Goal: Transaction & Acquisition: Purchase product/service

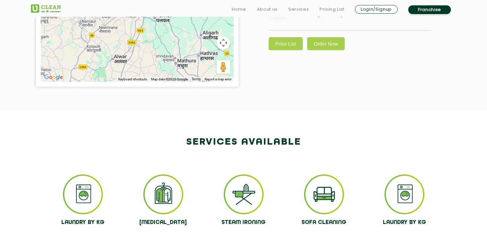
scroll to position [270, 0]
click at [293, 50] on link "Price List" at bounding box center [286, 43] width 34 height 13
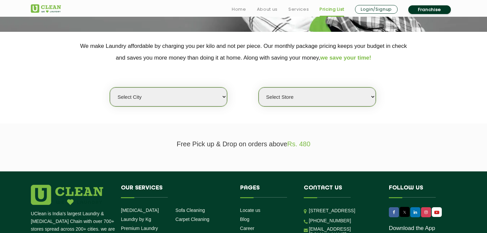
scroll to position [132, 0]
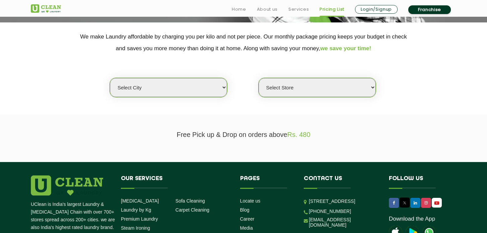
click at [192, 87] on select "Select city [GEOGRAPHIC_DATA] [GEOGRAPHIC_DATA] [GEOGRAPHIC_DATA] [GEOGRAPHIC_D…" at bounding box center [168, 87] width 117 height 19
select select "2"
click at [110, 78] on select "Select city [GEOGRAPHIC_DATA] [GEOGRAPHIC_DATA] [GEOGRAPHIC_DATA] [GEOGRAPHIC_D…" at bounding box center [168, 87] width 117 height 19
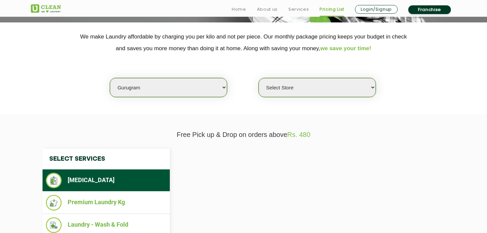
click at [312, 76] on div "Select city [GEOGRAPHIC_DATA] [GEOGRAPHIC_DATA] [GEOGRAPHIC_DATA] [GEOGRAPHIC_D…" at bounding box center [243, 75] width 435 height 43
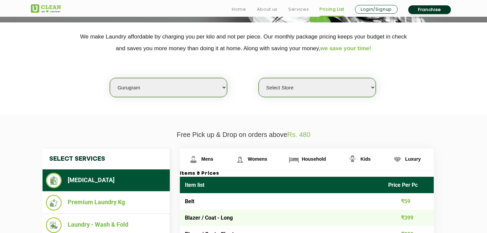
click at [308, 88] on select "Select Store [GEOGRAPHIC_DATA] Sector 66 [GEOGRAPHIC_DATA] Phase [GEOGRAPHIC_DA…" at bounding box center [316, 87] width 117 height 19
select select "537"
click at [258, 78] on select "Select Store [GEOGRAPHIC_DATA] Sector 66 [GEOGRAPHIC_DATA] Phase [GEOGRAPHIC_DA…" at bounding box center [316, 87] width 117 height 19
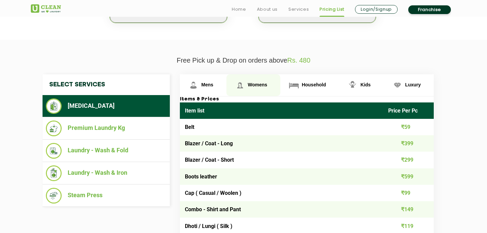
scroll to position [209, 0]
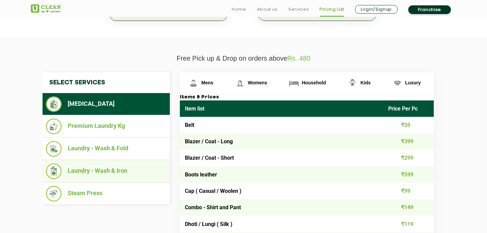
click at [116, 167] on li "Laundry - Wash & Iron" at bounding box center [106, 171] width 121 height 16
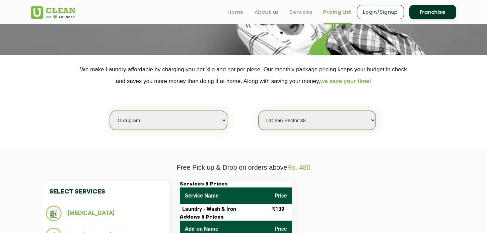
scroll to position [0, 0]
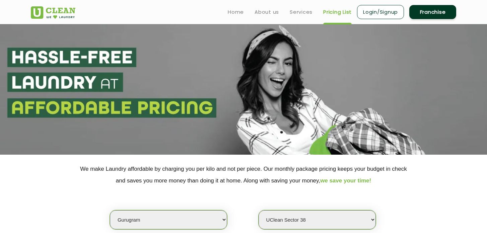
click at [390, 13] on link "Login/Signup" at bounding box center [380, 12] width 47 height 14
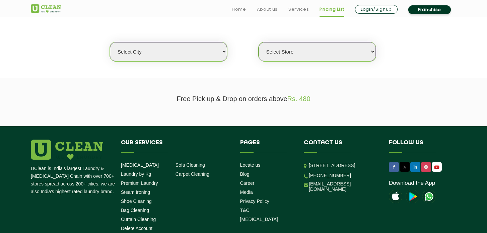
scroll to position [222, 0]
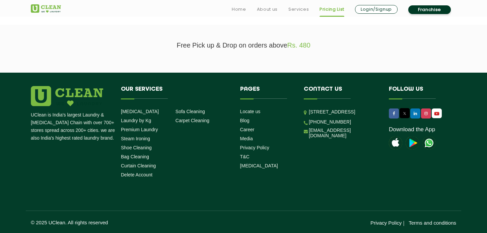
select select "0"
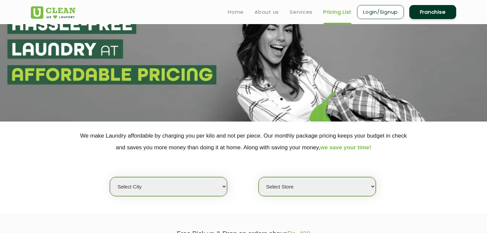
scroll to position [0, 0]
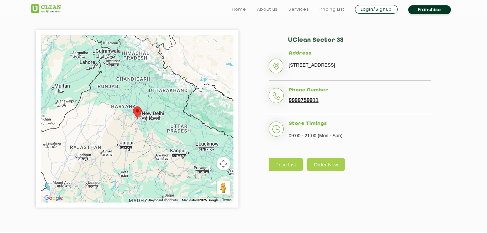
scroll to position [159, 0]
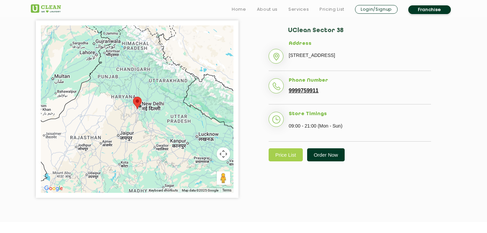
click at [332, 161] on link "Order Now" at bounding box center [326, 154] width 38 height 13
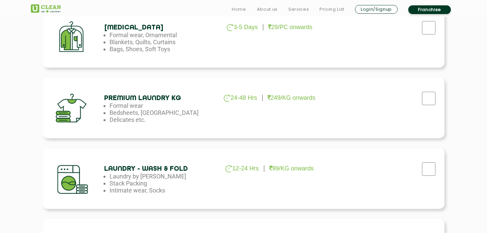
scroll to position [255, 0]
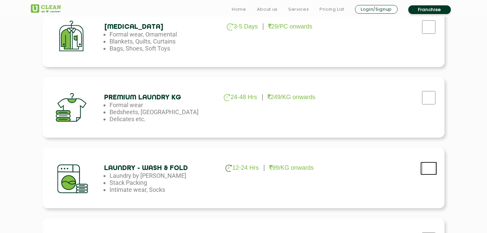
click at [431, 164] on input "checkbox" at bounding box center [428, 168] width 17 height 13
checkbox input "true"
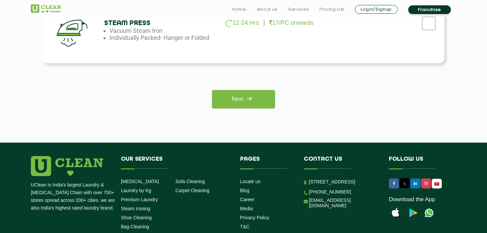
scroll to position [543, 0]
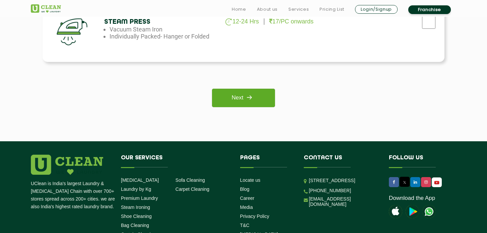
click at [249, 89] on link "Next" at bounding box center [243, 98] width 63 height 18
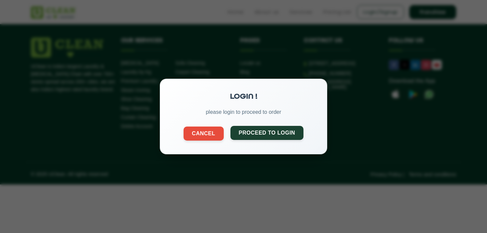
click at [255, 138] on button "Proceed to Login" at bounding box center [266, 133] width 73 height 14
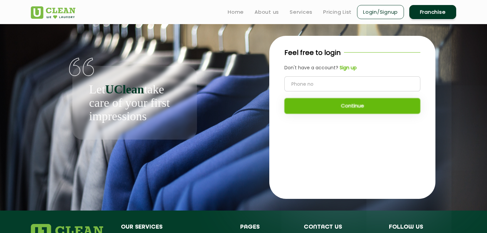
click at [333, 82] on input "tel" at bounding box center [352, 83] width 136 height 15
type input "9335062165"
click at [367, 110] on button "Continue" at bounding box center [352, 106] width 136 height 16
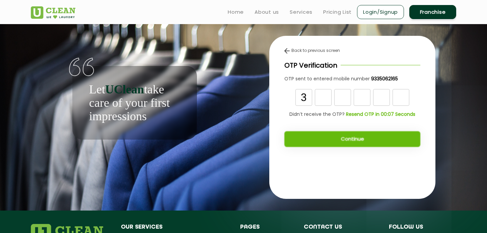
type input "3"
type input "7"
type input "6"
type input "3"
type input "9"
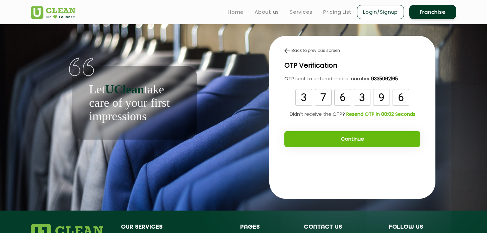
type input "6"
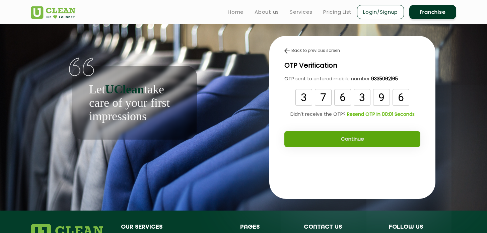
click at [342, 142] on button "Continue" at bounding box center [352, 139] width 136 height 16
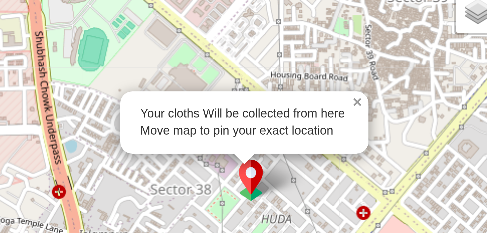
click at [281, 135] on link "×" at bounding box center [282, 134] width 6 height 5
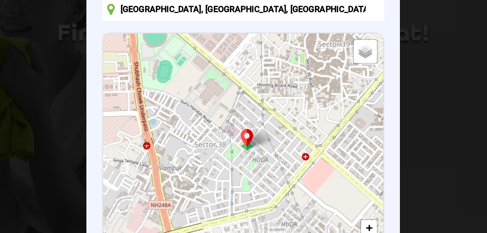
click at [264, 83] on input "Sector 38, Gurugram, Haryana, India" at bounding box center [243, 78] width 180 height 15
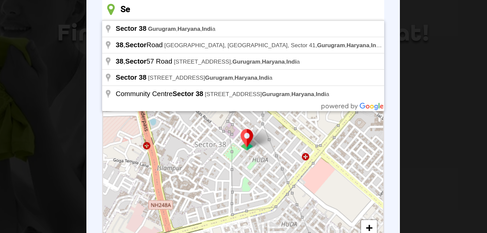
type input "S"
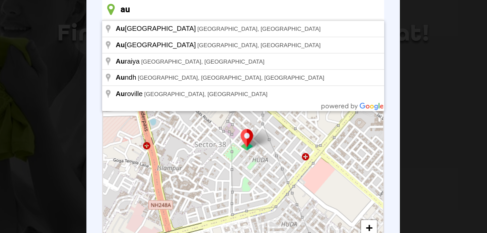
type input "a"
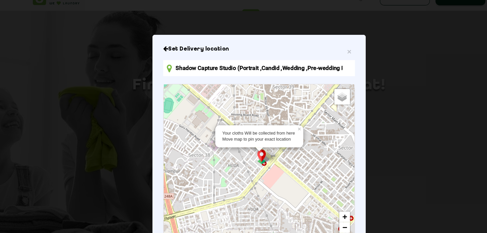
click at [298, 73] on input "Shadow Capture Studio (Portrait ,Candid ,Wedding ,Pre-wedding Photographer in G…" at bounding box center [243, 78] width 180 height 15
click at [274, 75] on input "Shadow Capture Studio (Portrait ,Candid ,Wedding ,Pre-wedding Photographer in G…" at bounding box center [243, 78] width 180 height 15
click at [330, 62] on h6 "Set Delivery location" at bounding box center [243, 60] width 180 height 7
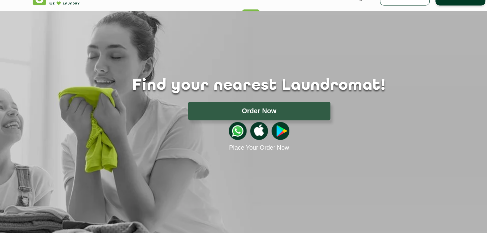
scroll to position [0, 0]
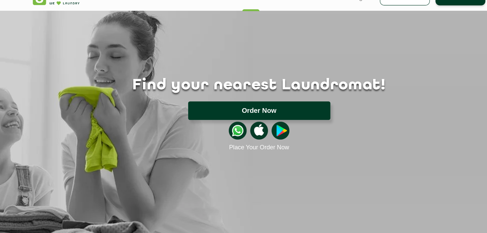
click at [261, 114] on button "Order Now" at bounding box center [244, 117] width 134 height 17
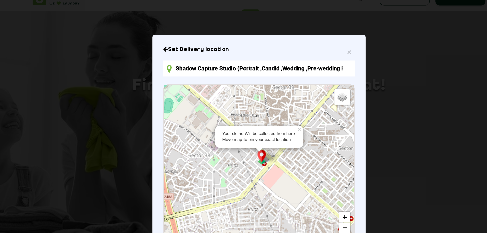
click at [228, 78] on input "Shadow Capture Studio (Portrait ,Candid ,Wedding ,Pre-wedding Photographer in G…" at bounding box center [243, 78] width 180 height 15
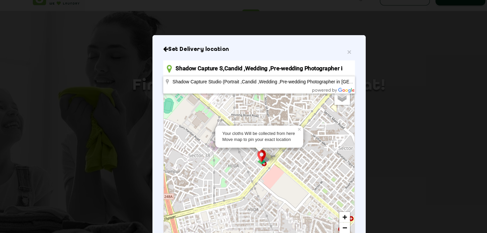
type input ",Candid ,Wedding ,Pre-wedding Photographer in Gurgaon), Medicity, Islampur Vill…"
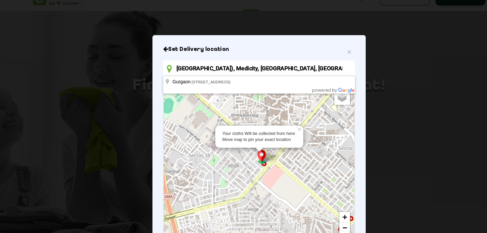
scroll to position [0, 134]
drag, startPoint x: 165, startPoint y: 77, endPoint x: 323, endPoint y: 79, distance: 158.0
click at [323, 79] on input ",Candid ,Wedding ,Pre-wedding Photographer in Gurgaon), Medicity, Islampur Vill…" at bounding box center [243, 78] width 180 height 15
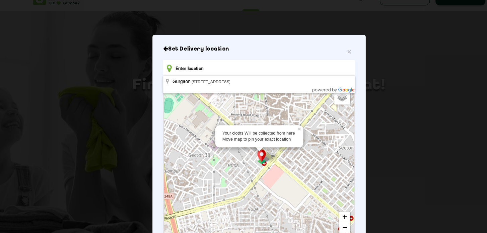
scroll to position [0, 0]
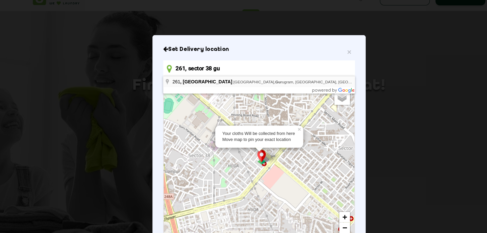
type input "261, Sector 38 Road, Islampur Village, Sector 38, Gurugram, Haryana, India"
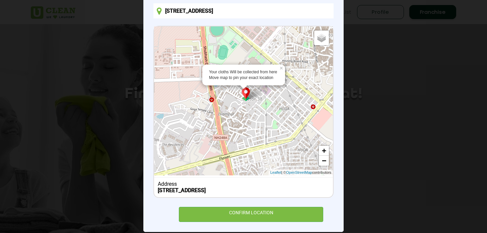
scroll to position [82, 0]
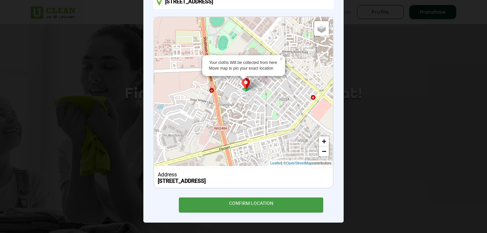
click at [270, 202] on div "CONFIRM LOCATION" at bounding box center [251, 205] width 144 height 15
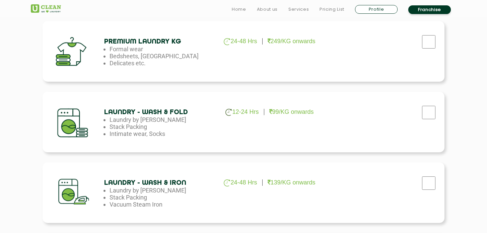
scroll to position [321, 0]
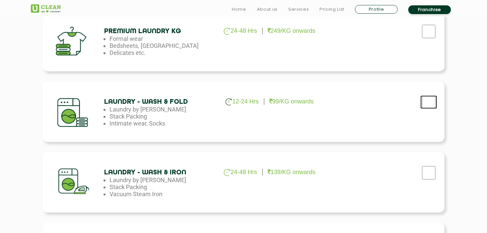
click at [429, 102] on input "checkbox" at bounding box center [428, 101] width 17 height 13
checkbox input "true"
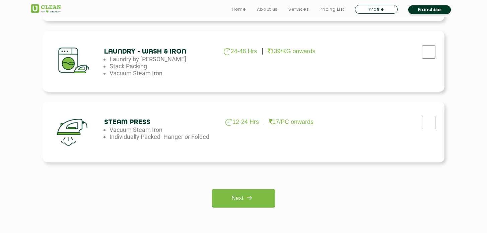
scroll to position [459, 0]
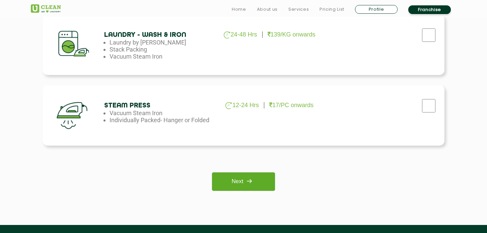
click at [252, 180] on img at bounding box center [249, 181] width 12 height 12
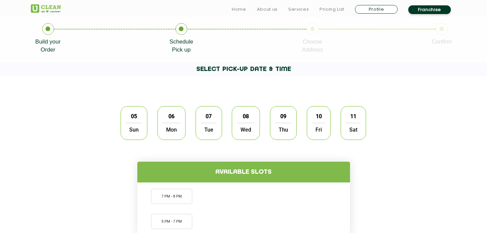
scroll to position [143, 0]
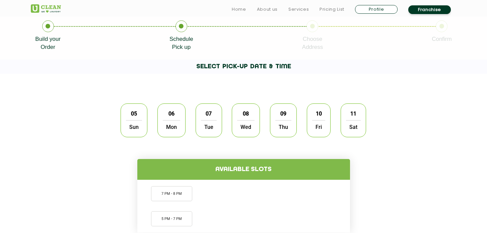
click at [135, 123] on span "Sun" at bounding box center [134, 126] width 16 height 13
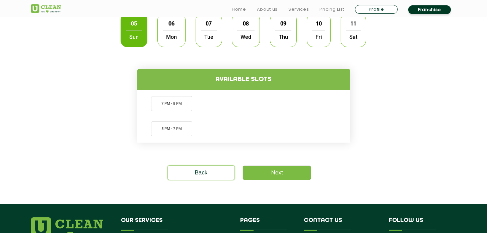
scroll to position [233, 0]
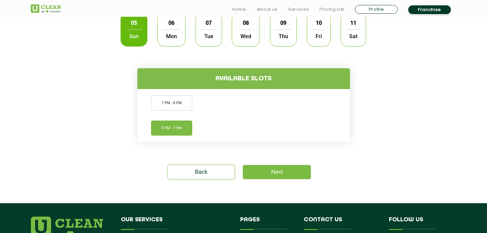
click at [173, 126] on li "5 PM - 7 PM" at bounding box center [171, 128] width 41 height 15
click at [180, 96] on li "7 PM - 8 PM" at bounding box center [171, 102] width 41 height 15
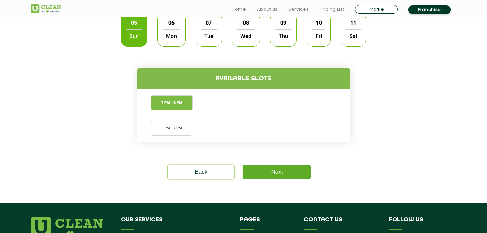
click at [282, 174] on link "Next" at bounding box center [277, 172] width 68 height 14
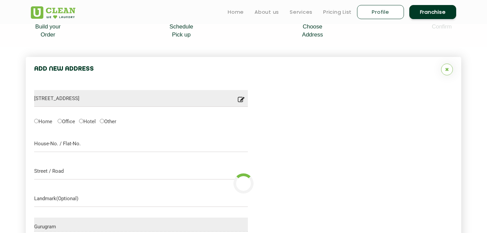
scroll to position [141, 0]
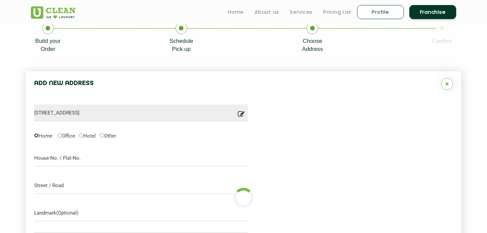
click at [36, 138] on input "Home" at bounding box center [36, 135] width 4 height 4
radio input "true"
click at [44, 154] on input "text" at bounding box center [141, 158] width 214 height 17
click at [47, 180] on input "text" at bounding box center [141, 185] width 214 height 17
click at [50, 160] on input "101" at bounding box center [141, 158] width 214 height 17
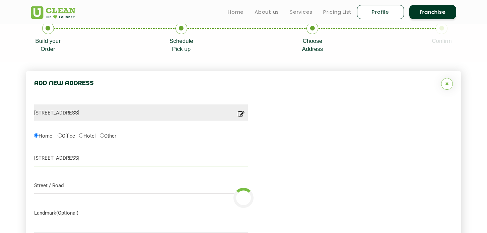
type input "101, 1st floor, 261"
click at [41, 189] on input "text" at bounding box center [141, 185] width 214 height 17
type input "Sector 38"
click at [45, 216] on input "text" at bounding box center [141, 213] width 214 height 17
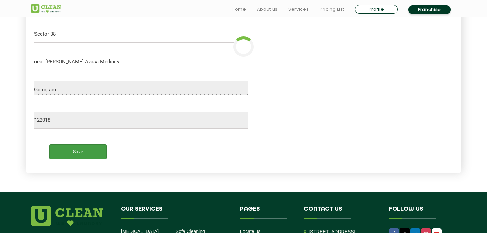
type input "near Aurea Avasa Medicity"
click at [90, 158] on input "Save" at bounding box center [77, 151] width 57 height 15
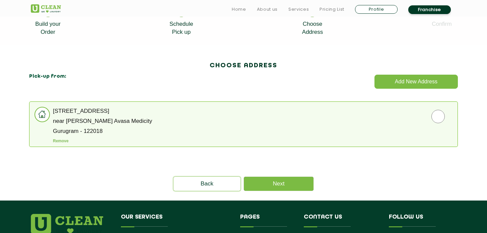
scroll to position [158, 0]
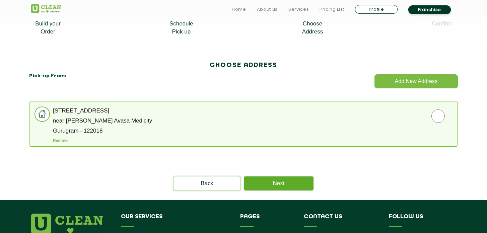
click at [272, 184] on link "Next" at bounding box center [279, 183] width 70 height 14
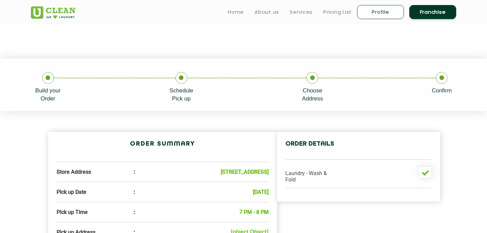
scroll to position [52, 0]
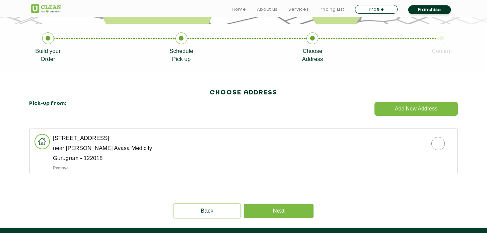
scroll to position [131, 0]
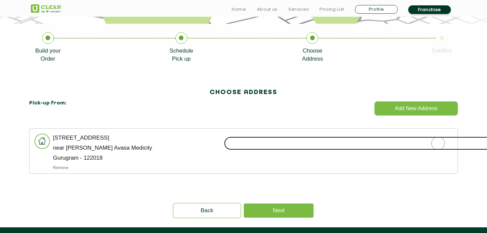
click at [431, 147] on input "radio" at bounding box center [438, 143] width 428 height 13
radio input "true"
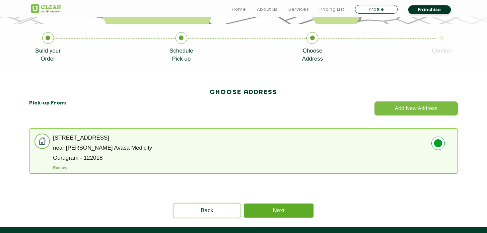
click at [281, 211] on link "Next" at bounding box center [279, 211] width 70 height 14
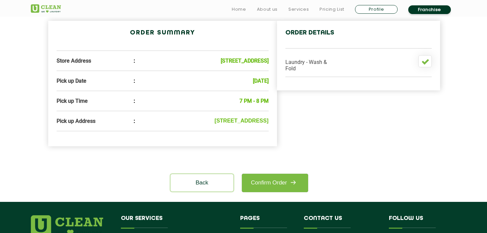
scroll to position [216, 0]
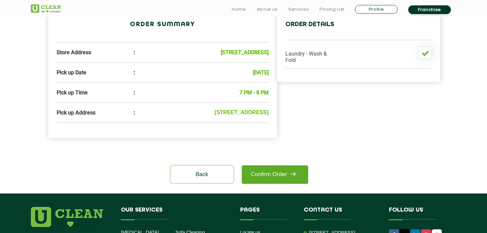
click at [294, 180] on img at bounding box center [293, 174] width 12 height 12
